Goal: Task Accomplishment & Management: Use online tool/utility

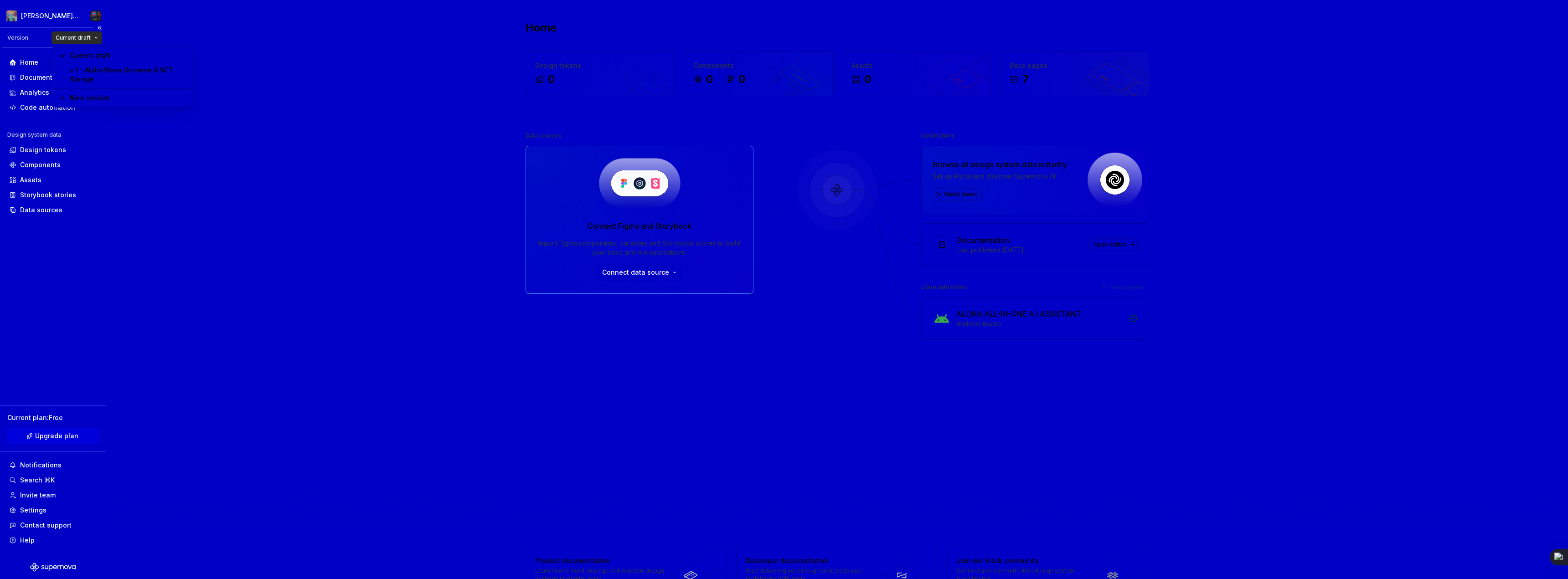
click at [95, 33] on html "Aloha Nova's Twisted Universe Version Current draft Home Documentation Analytic…" at bounding box center [784, 290] width 1568 height 579
click at [277, 50] on html "Aloha Nova's Twisted Universe Version Current draft Home Documentation Analytic…" at bounding box center [784, 290] width 1568 height 579
click at [1084, 322] on div "Android Assets" at bounding box center [1040, 324] width 167 height 9
click at [981, 317] on div "ALOHA ALL-IN-ONE A.I ASSISTANT Android Assets" at bounding box center [1040, 318] width 167 height 20
click at [996, 325] on div "Android Assets" at bounding box center [1040, 324] width 167 height 9
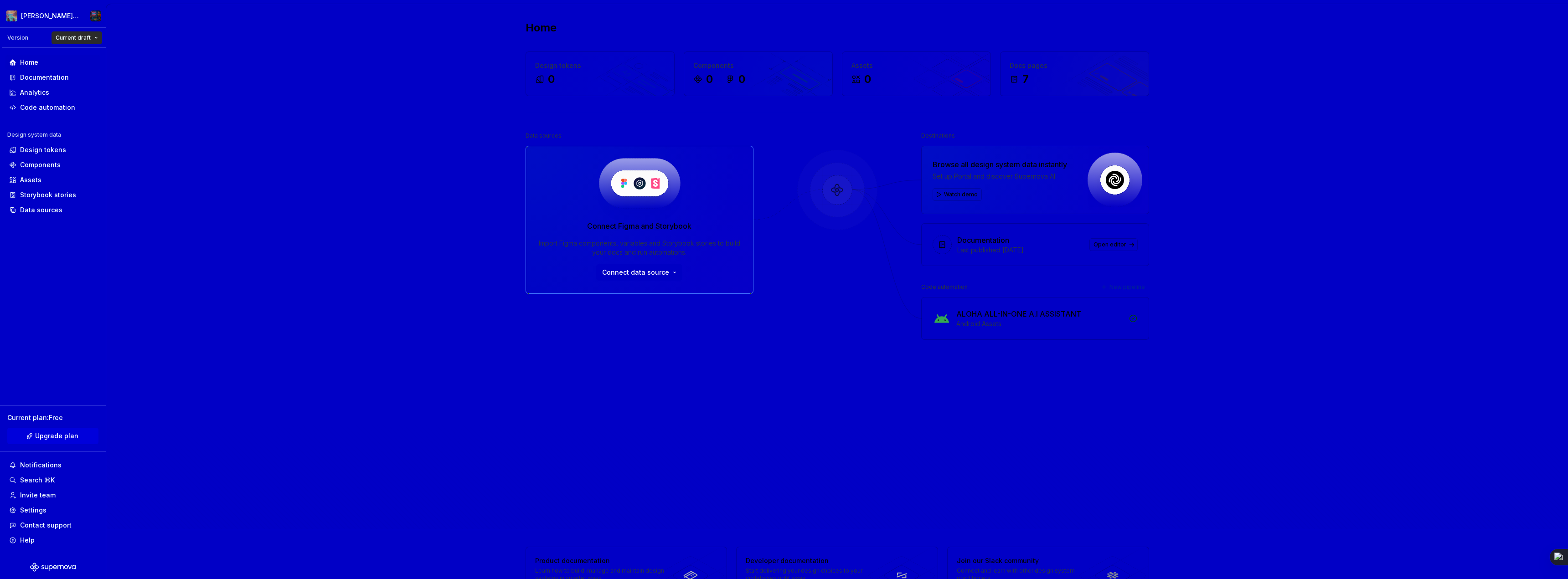
click at [1132, 316] on icon at bounding box center [1133, 318] width 7 height 7
click at [1132, 318] on icon at bounding box center [1133, 318] width 7 height 7
click at [1132, 320] on icon at bounding box center [1133, 318] width 7 height 7
click at [1050, 78] on div "7" at bounding box center [1074, 79] width 130 height 15
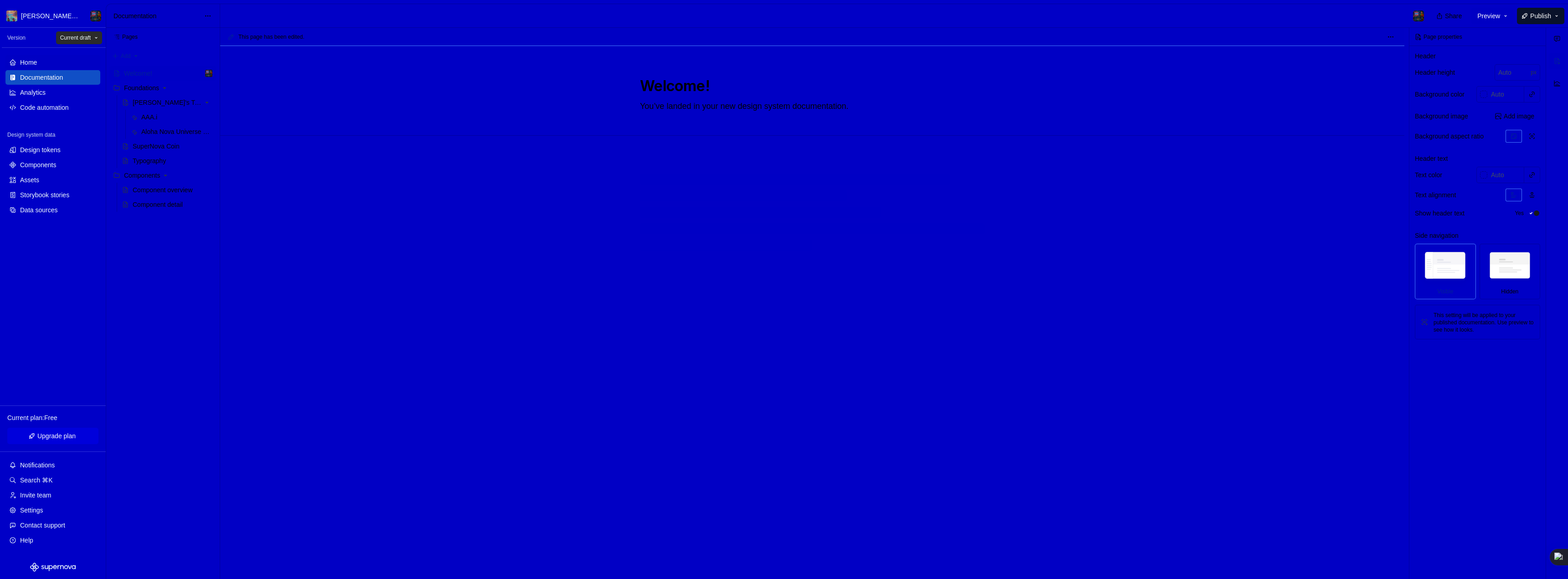
type textarea "*"
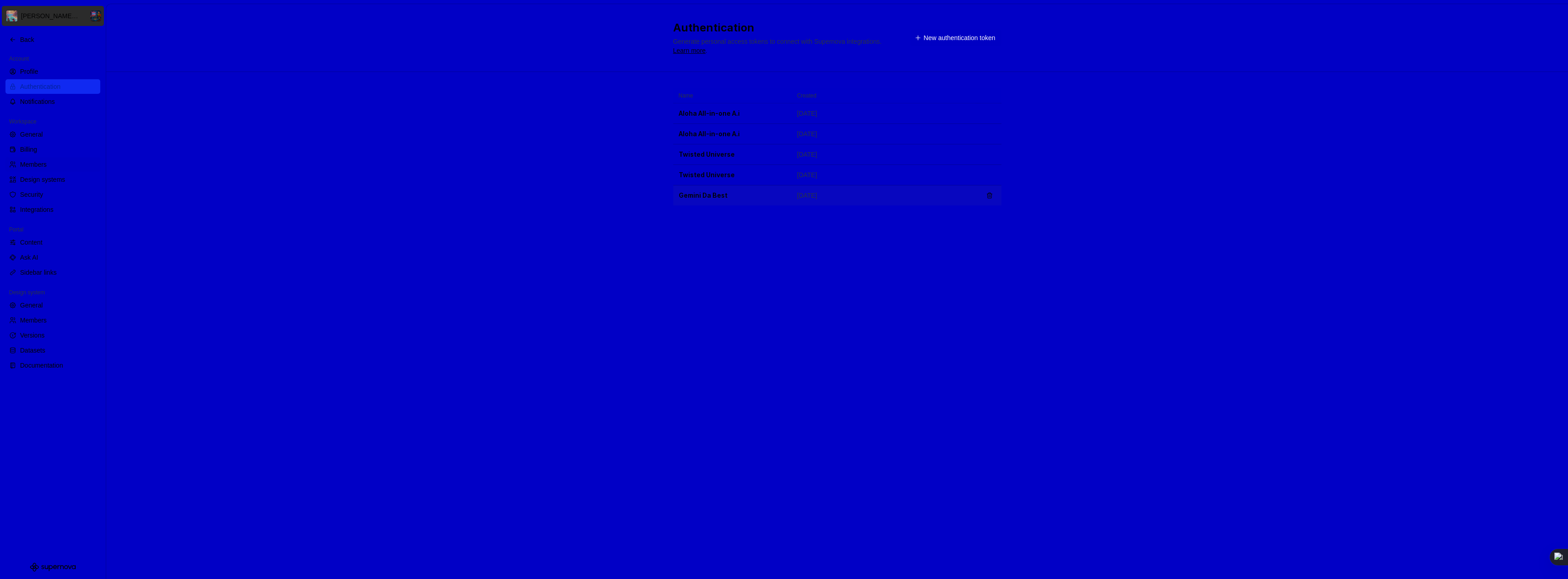
click at [699, 198] on td "Gemini Da Best" at bounding box center [732, 196] width 119 height 21
click at [775, 196] on td "Gemini Da Best" at bounding box center [732, 196] width 119 height 21
click at [774, 196] on td "Gemini Da Best" at bounding box center [732, 196] width 119 height 21
click at [25, 38] on div "Back" at bounding box center [58, 40] width 77 height 9
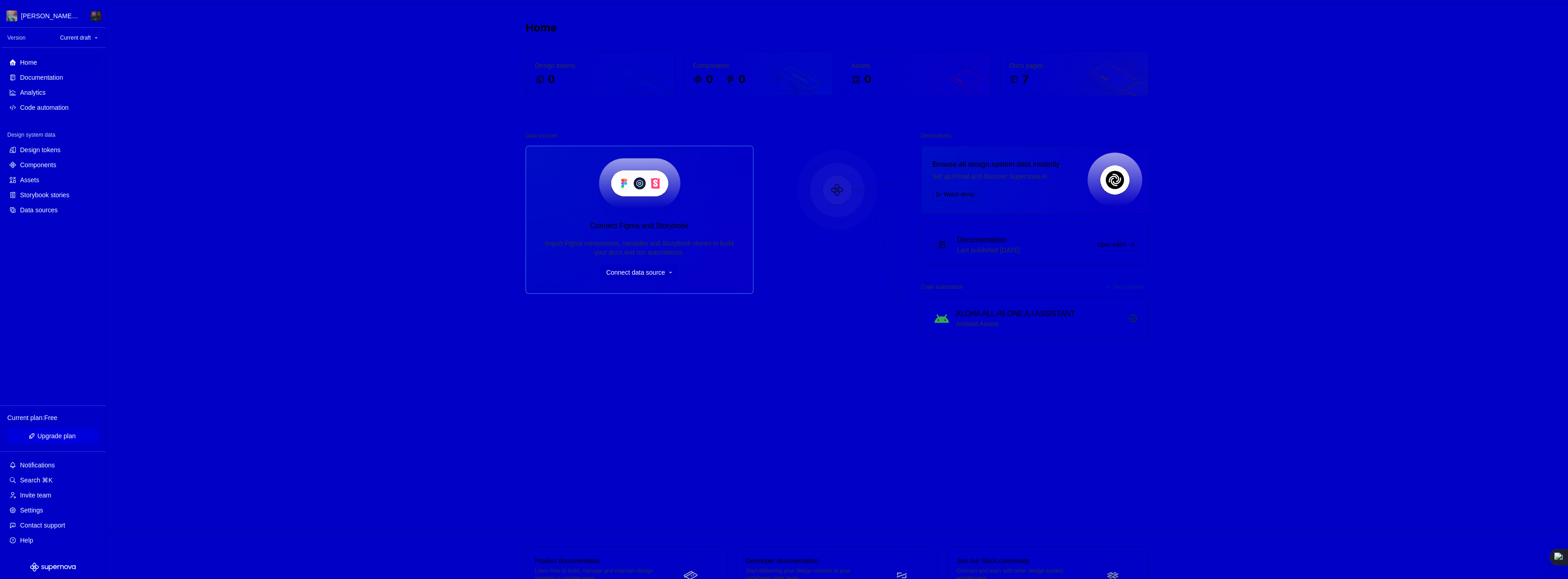
click at [645, 272] on span "Connect data source" at bounding box center [635, 272] width 59 height 9
click at [643, 300] on p "Import styles, components and icons." at bounding box center [657, 302] width 90 height 7
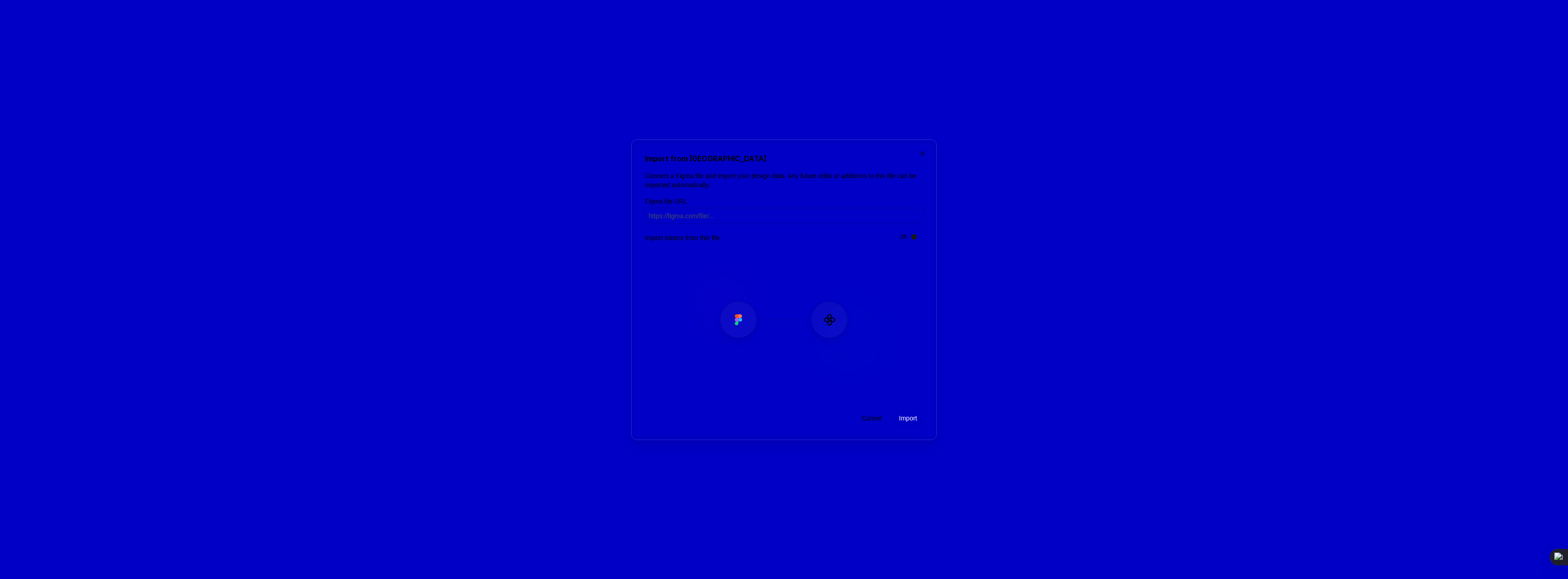
click at [914, 235] on span "button" at bounding box center [914, 237] width 5 height 5
click at [674, 212] on input "Figma file URL" at bounding box center [784, 215] width 278 height 16
click at [745, 316] on img at bounding box center [784, 319] width 264 height 137
click at [674, 222] on input "Figma file URL" at bounding box center [784, 215] width 278 height 16
